Goal: Task Accomplishment & Management: Complete application form

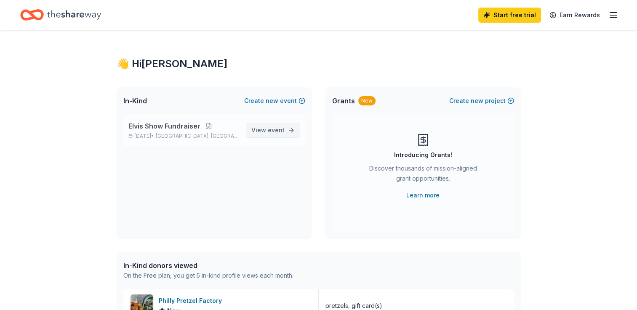
click at [269, 134] on span "View event" at bounding box center [267, 130] width 33 height 10
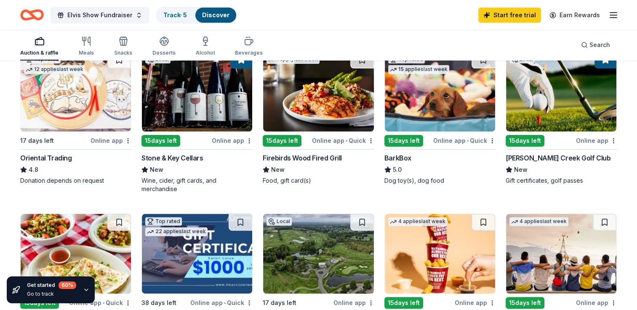
scroll to position [265, 0]
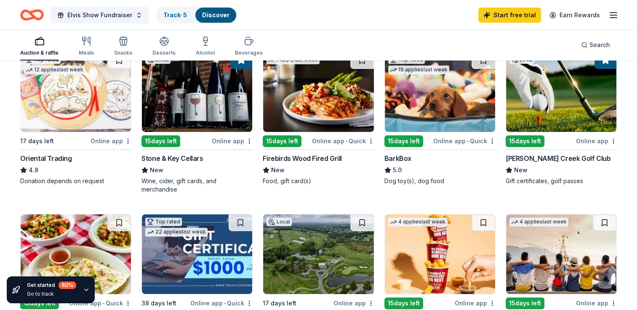
click at [543, 159] on div "Landis Creek Golf Club" at bounding box center [557, 159] width 105 height 10
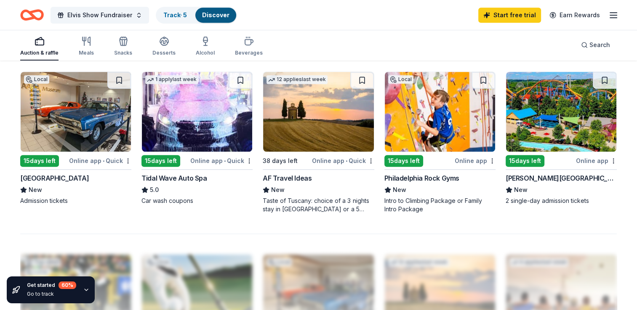
scroll to position [572, 0]
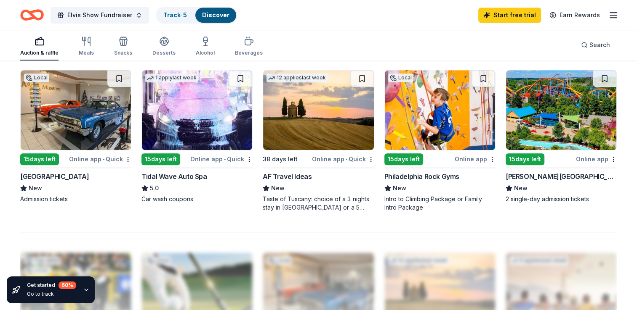
click at [544, 172] on div "[PERSON_NAME][GEOGRAPHIC_DATA]" at bounding box center [560, 177] width 111 height 10
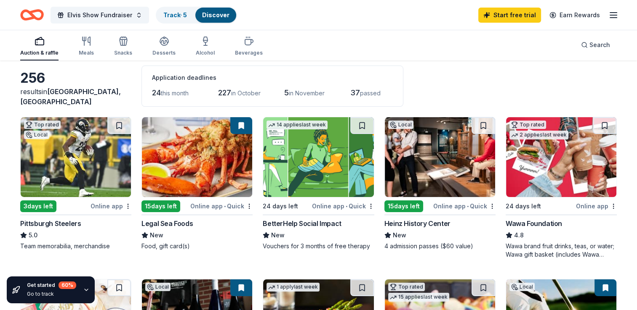
scroll to position [35, 0]
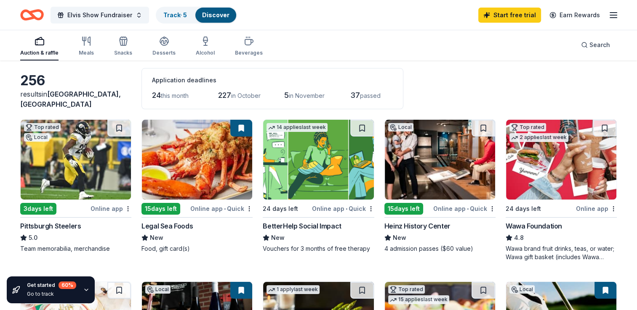
click at [179, 231] on div "Legal Sea Foods New Food, gift card(s)" at bounding box center [196, 237] width 111 height 32
click at [332, 77] on div "Application deadlines" at bounding box center [272, 80] width 241 height 10
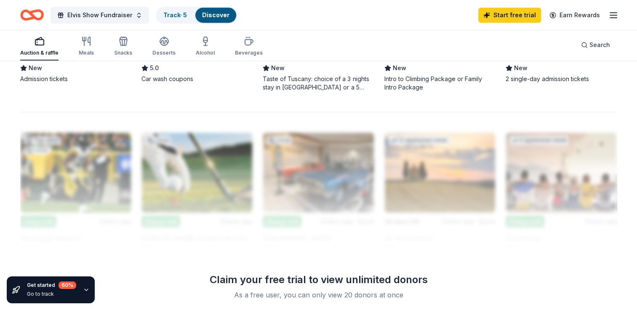
scroll to position [693, 0]
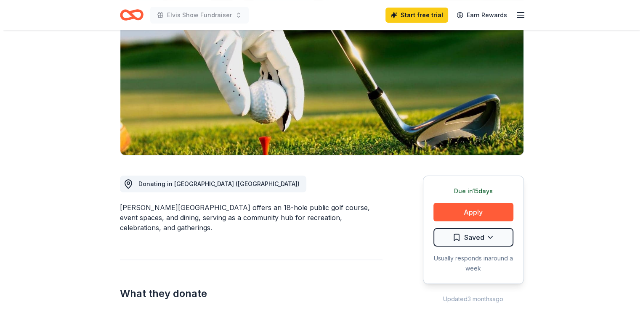
scroll to position [105, 0]
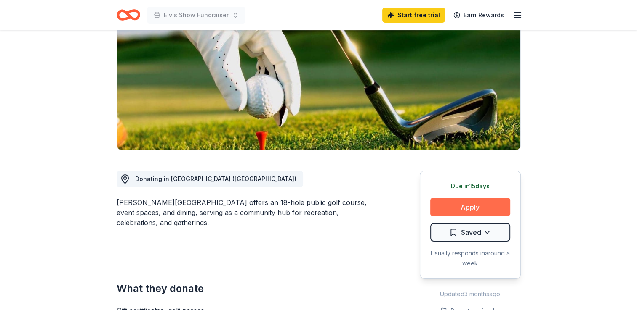
click at [473, 208] on button "Apply" at bounding box center [470, 207] width 80 height 19
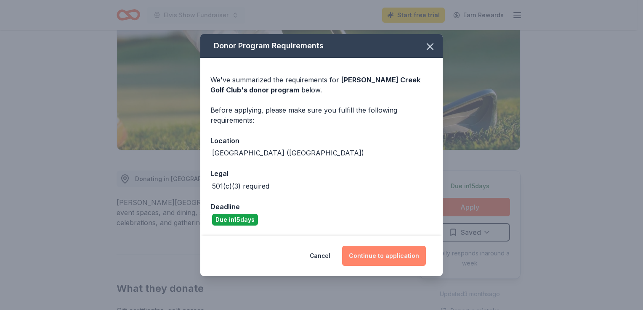
click at [371, 259] on button "Continue to application" at bounding box center [384, 256] width 84 height 20
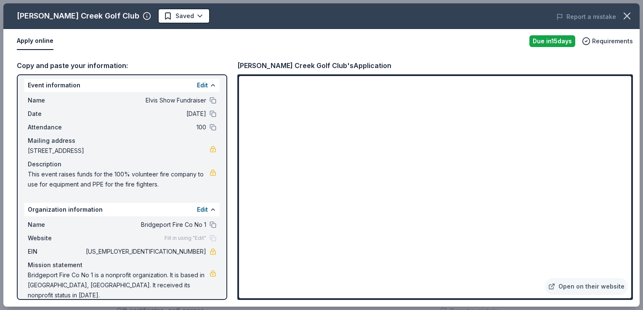
scroll to position [4, 0]
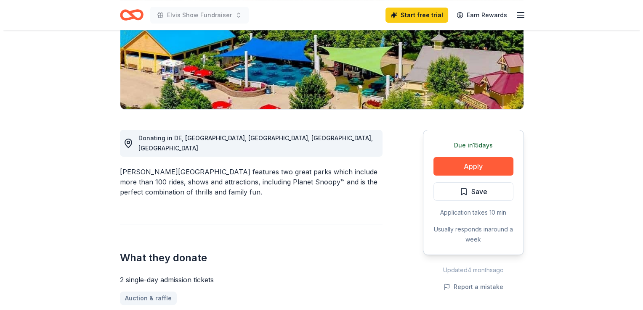
scroll to position [146, 0]
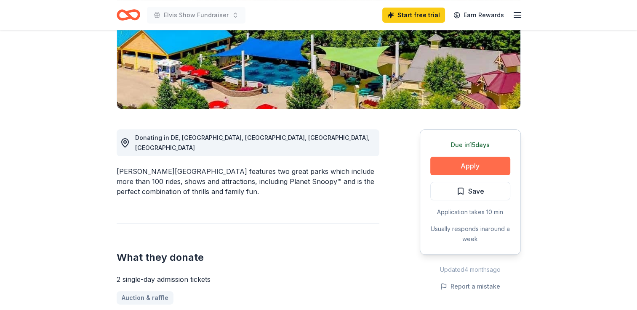
click at [462, 159] on button "Apply" at bounding box center [470, 166] width 80 height 19
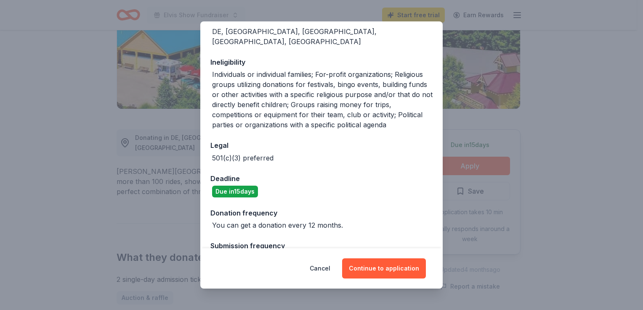
scroll to position [124, 0]
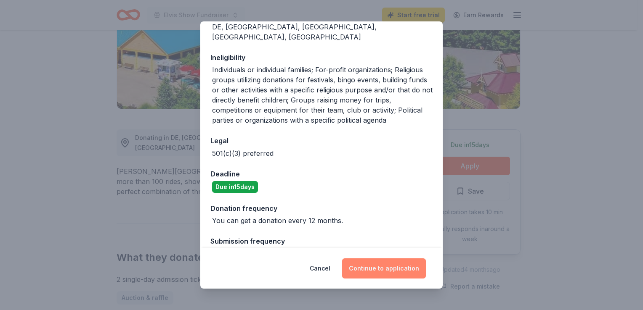
click at [382, 272] on button "Continue to application" at bounding box center [384, 269] width 84 height 20
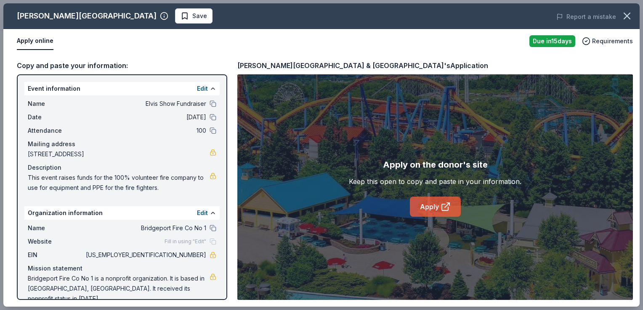
click at [437, 206] on link "Apply" at bounding box center [435, 207] width 51 height 20
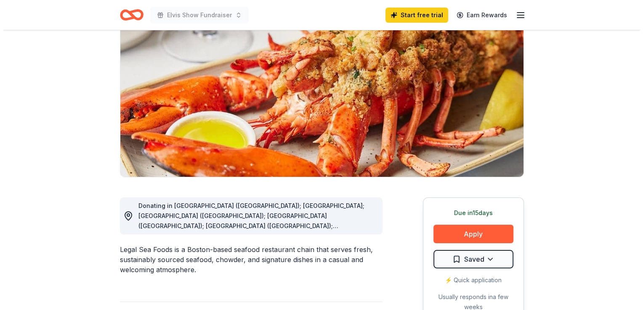
scroll to position [79, 0]
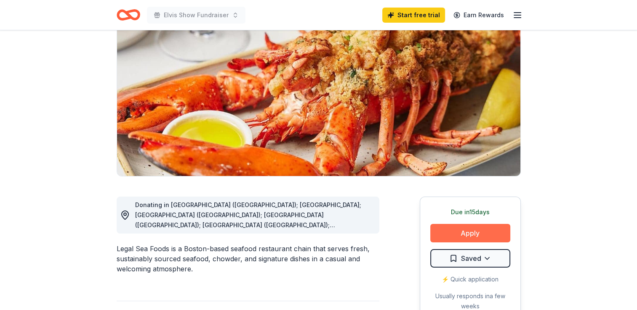
click at [448, 228] on button "Apply" at bounding box center [470, 233] width 80 height 19
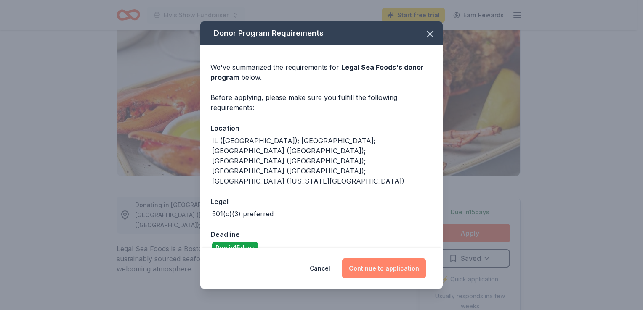
click at [379, 260] on button "Continue to application" at bounding box center [384, 269] width 84 height 20
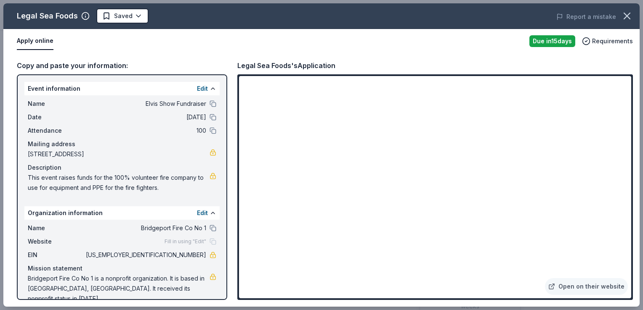
drag, startPoint x: 162, startPoint y: 189, endPoint x: 78, endPoint y: 174, distance: 84.6
click at [78, 174] on span "This event raises funds for the 100% volunteer fire company to use for equipmen…" at bounding box center [119, 183] width 182 height 20
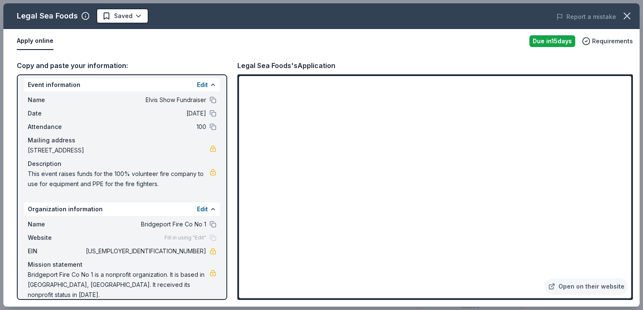
drag, startPoint x: 185, startPoint y: 287, endPoint x: 165, endPoint y: 283, distance: 20.1
click at [165, 283] on span "Bridgeport Fire Co No 1 is a nonprofit organization. It is based in [GEOGRAPHIC…" at bounding box center [119, 285] width 182 height 30
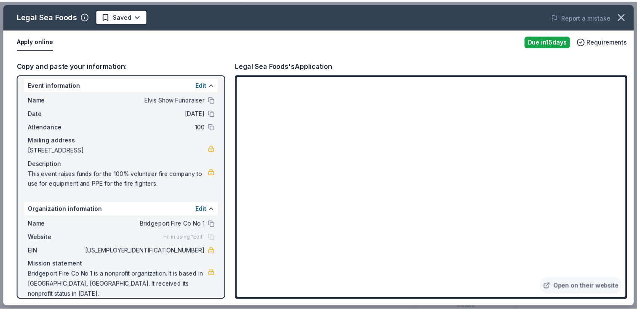
scroll to position [0, 0]
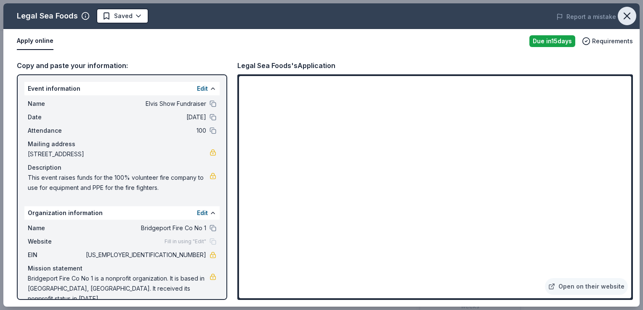
click at [626, 16] on icon "button" at bounding box center [627, 16] width 6 height 6
